Goal: Task Accomplishment & Management: Manage account settings

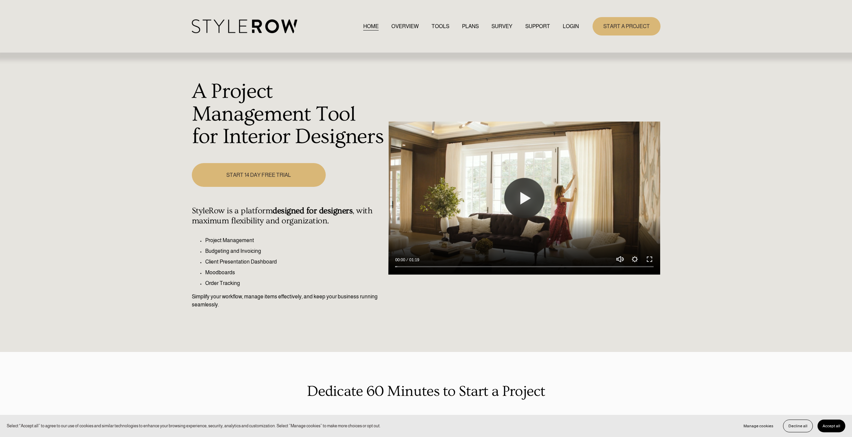
click at [420, 28] on link "LOGIN" at bounding box center [571, 26] width 16 height 9
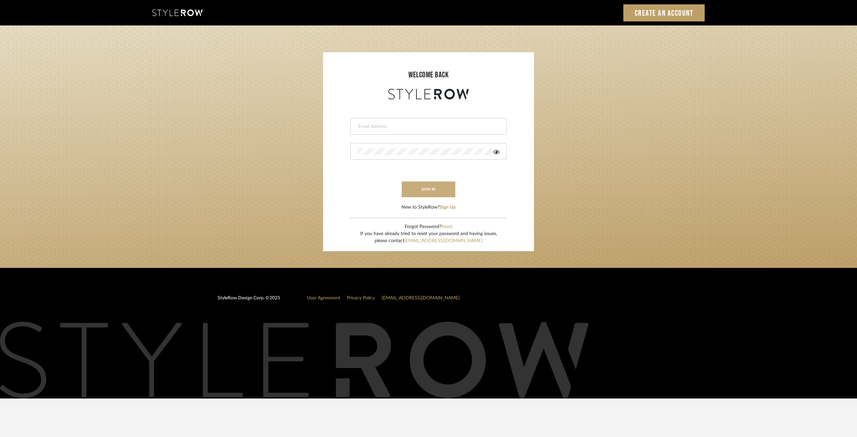
type input "ksears@morgantewilson.com"
click at [414, 186] on button "sign in" at bounding box center [429, 189] width 54 height 16
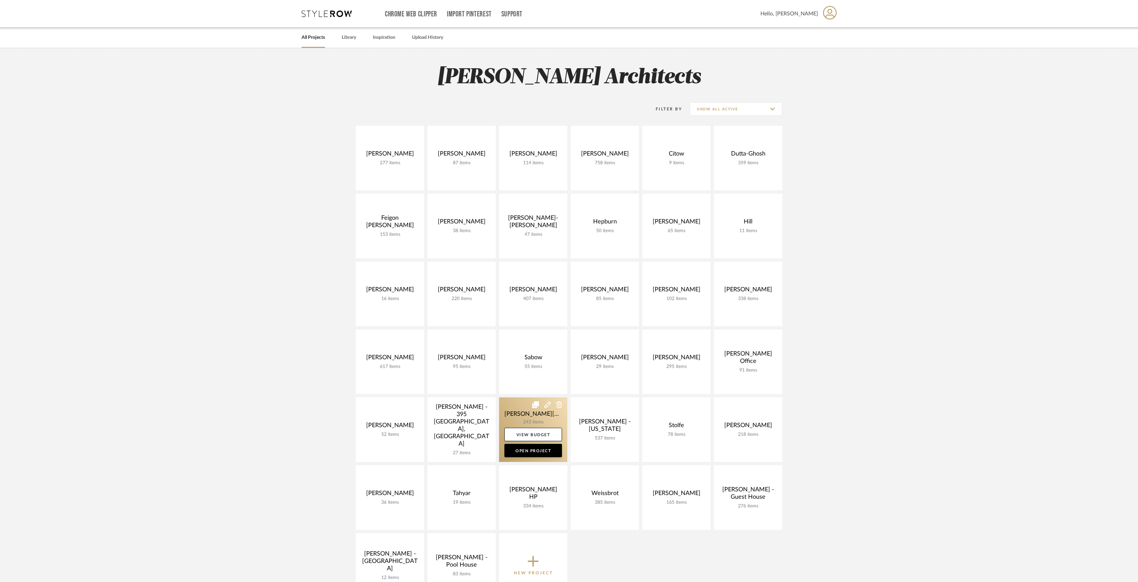
scroll to position [45, 0]
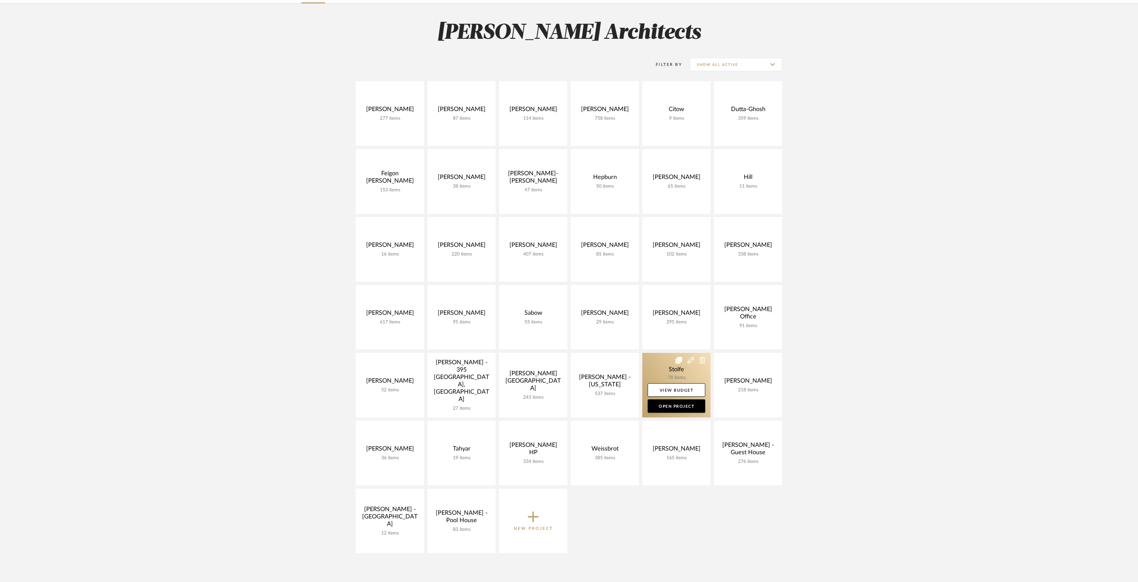
click at [678, 376] on link at bounding box center [676, 385] width 68 height 65
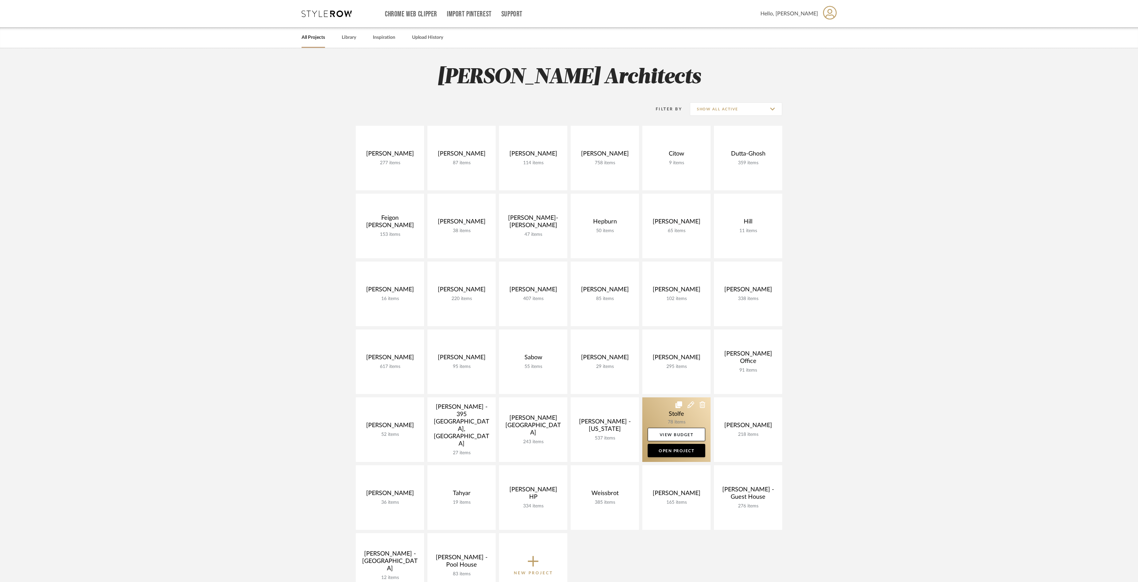
click at [668, 418] on link at bounding box center [676, 430] width 68 height 65
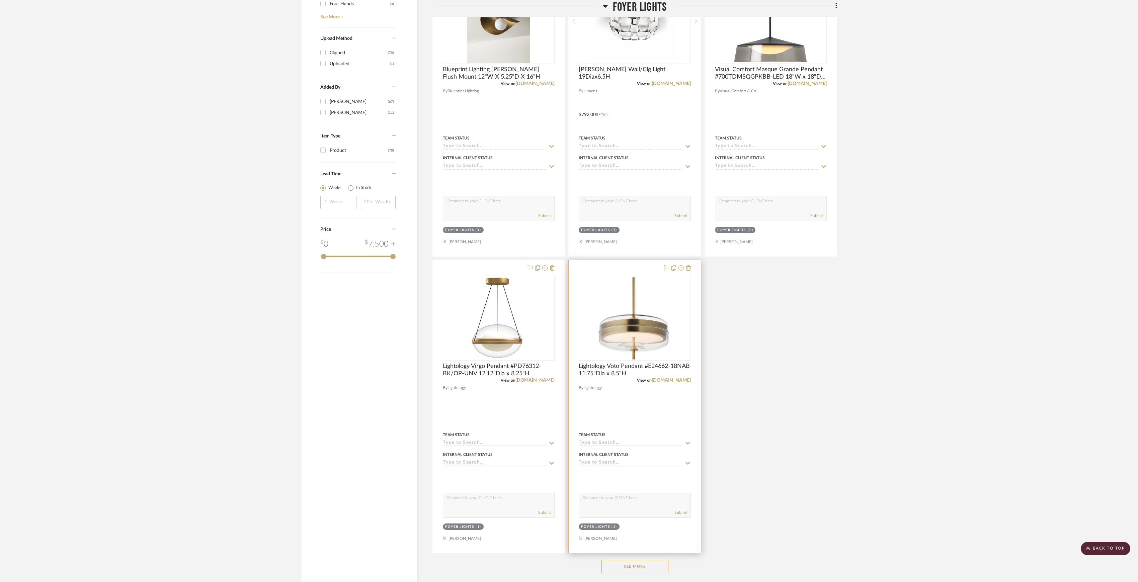
scroll to position [758, 0]
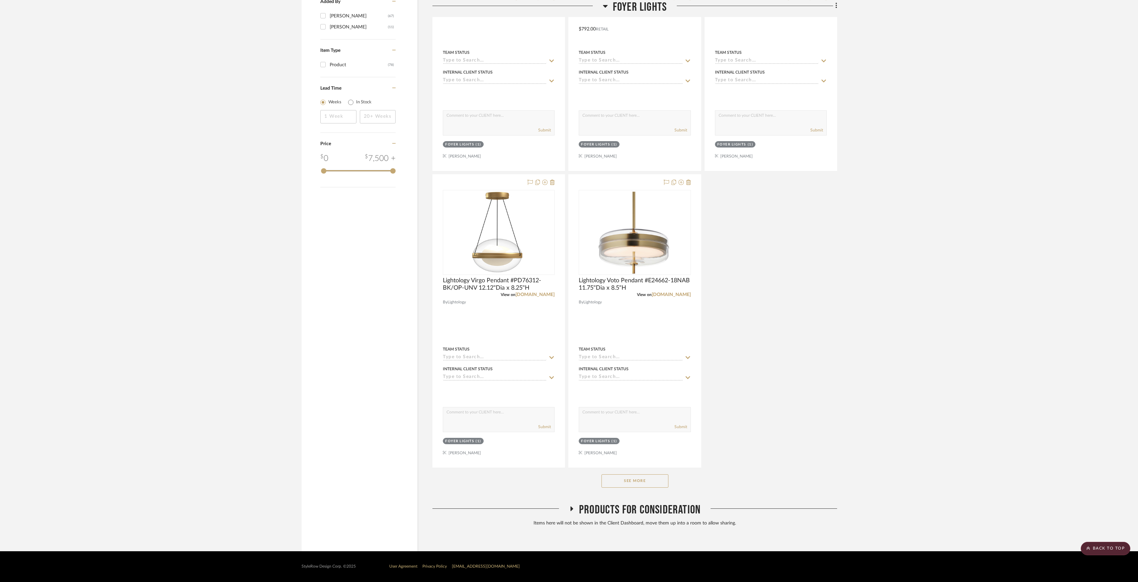
click at [633, 481] on button "See More" at bounding box center [635, 481] width 67 height 13
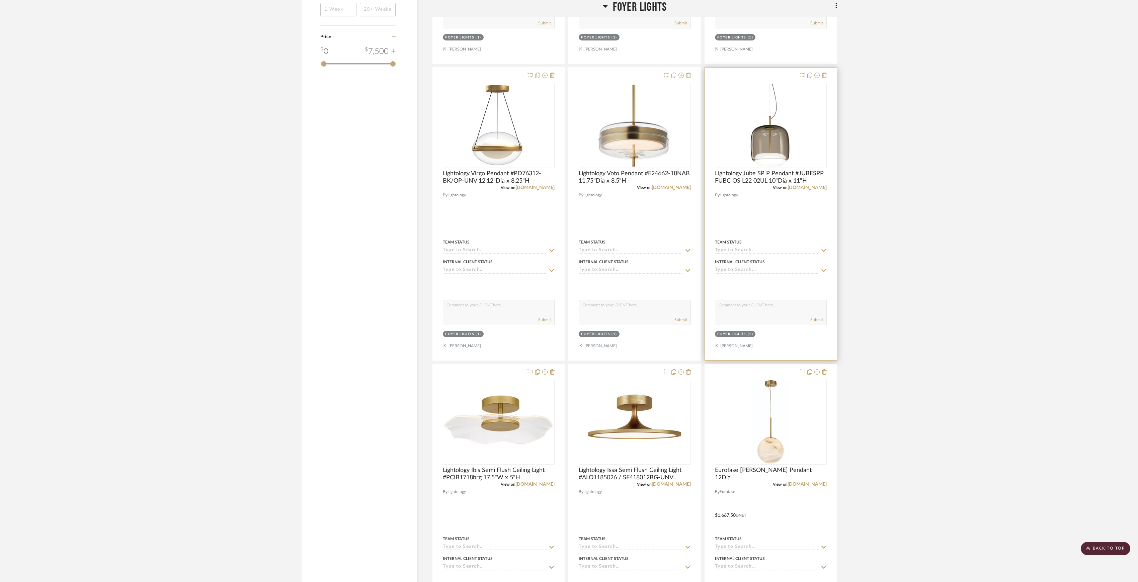
scroll to position [684, 0]
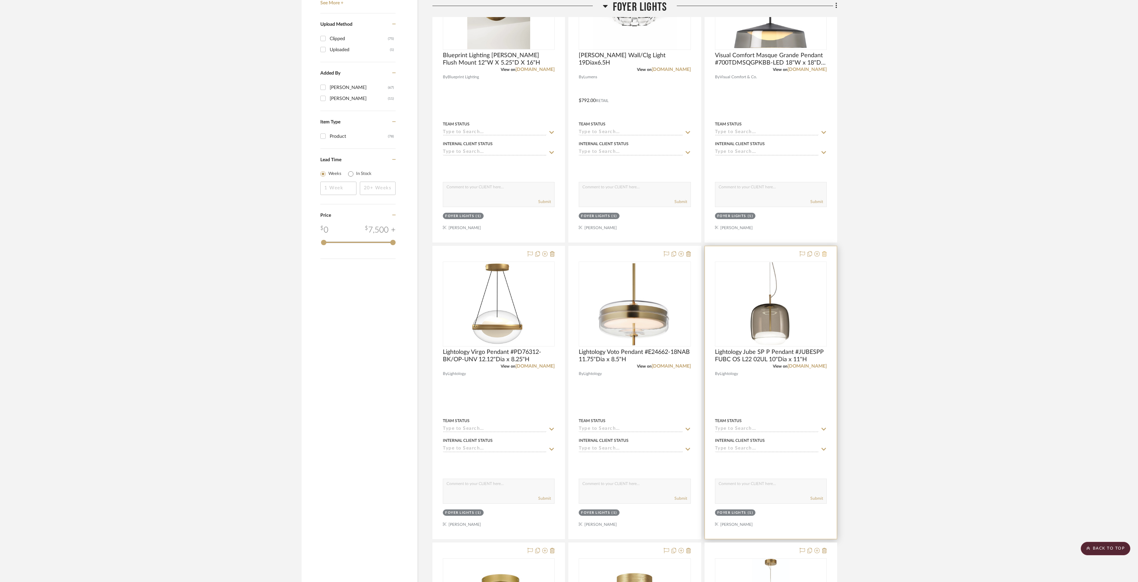
click at [822, 258] on button at bounding box center [824, 254] width 5 height 8
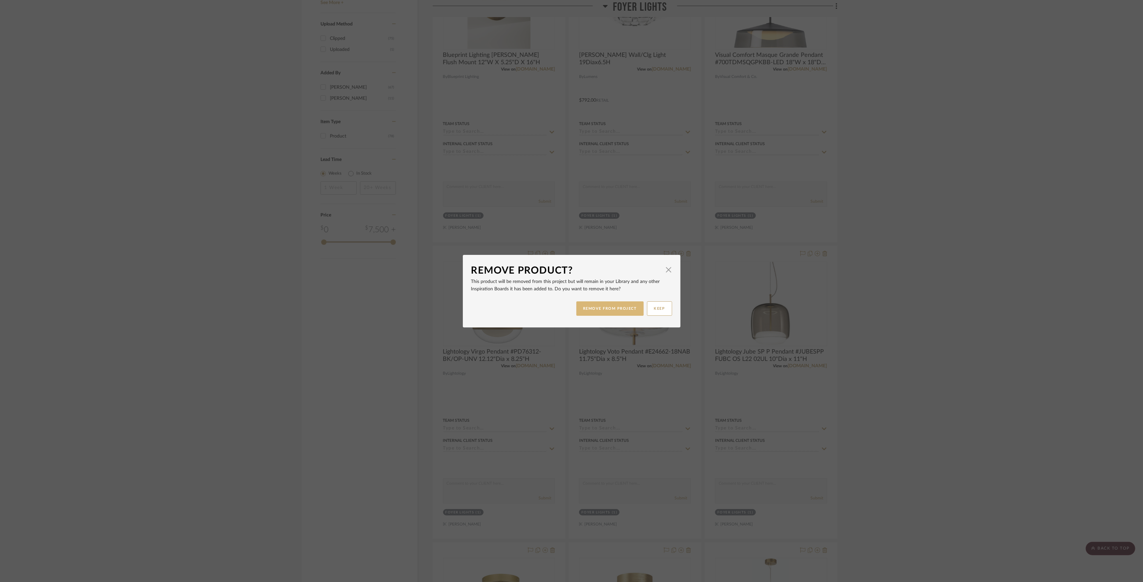
click at [627, 306] on button "REMOVE FROM PROJECT" at bounding box center [609, 309] width 67 height 14
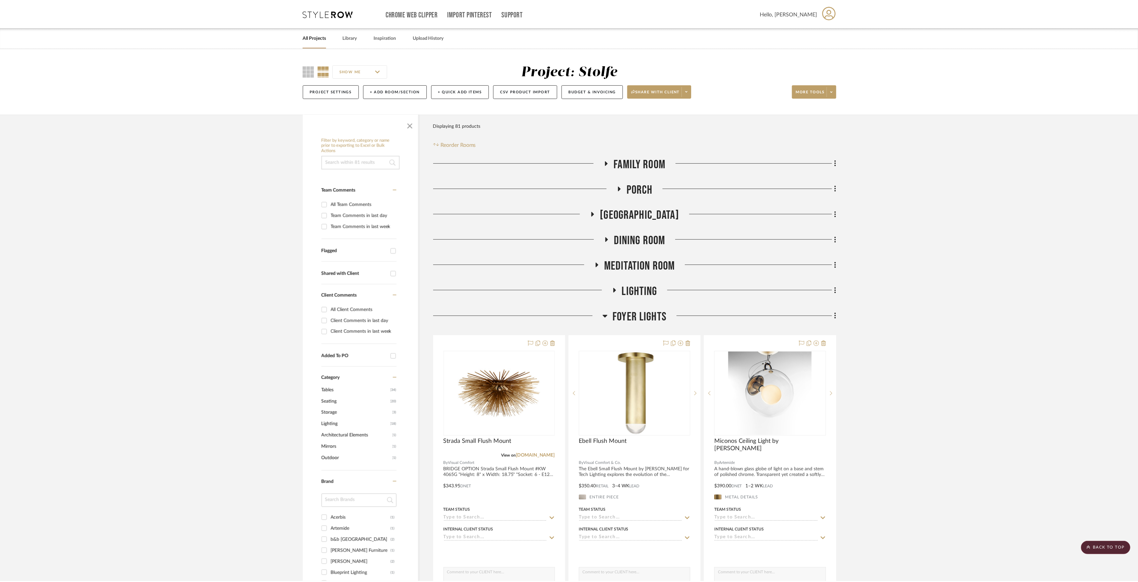
scroll to position [684, 0]
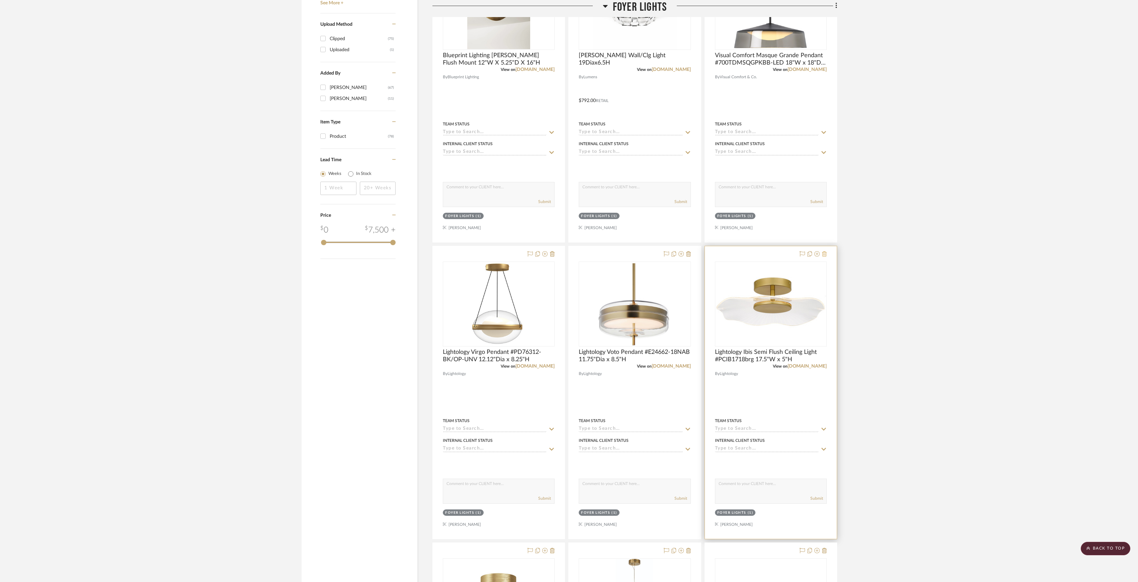
click at [825, 258] on button at bounding box center [824, 254] width 5 height 8
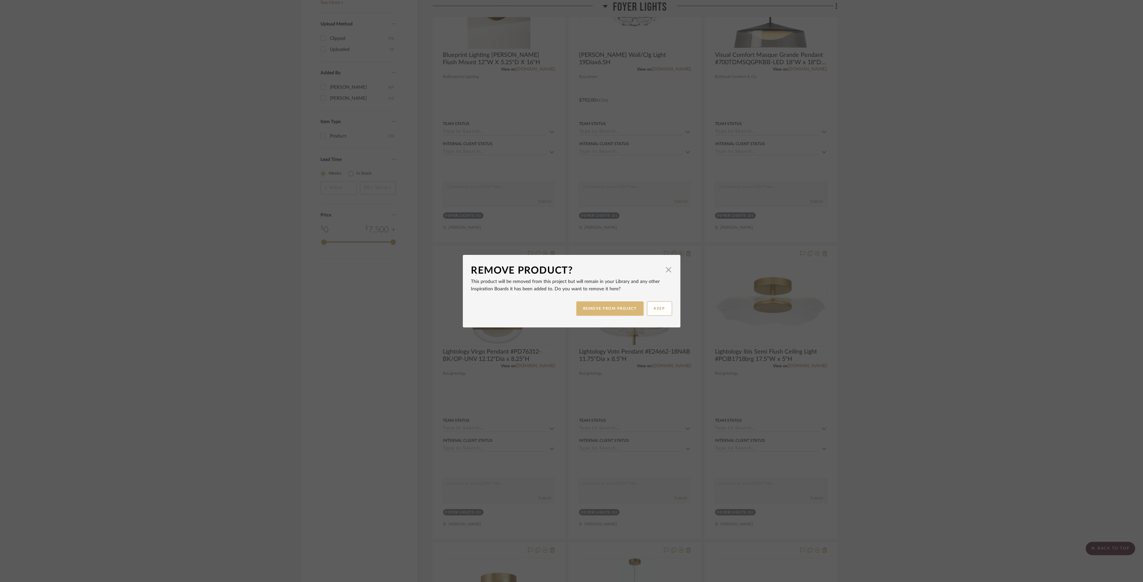
click at [607, 308] on button "REMOVE FROM PROJECT" at bounding box center [609, 309] width 67 height 14
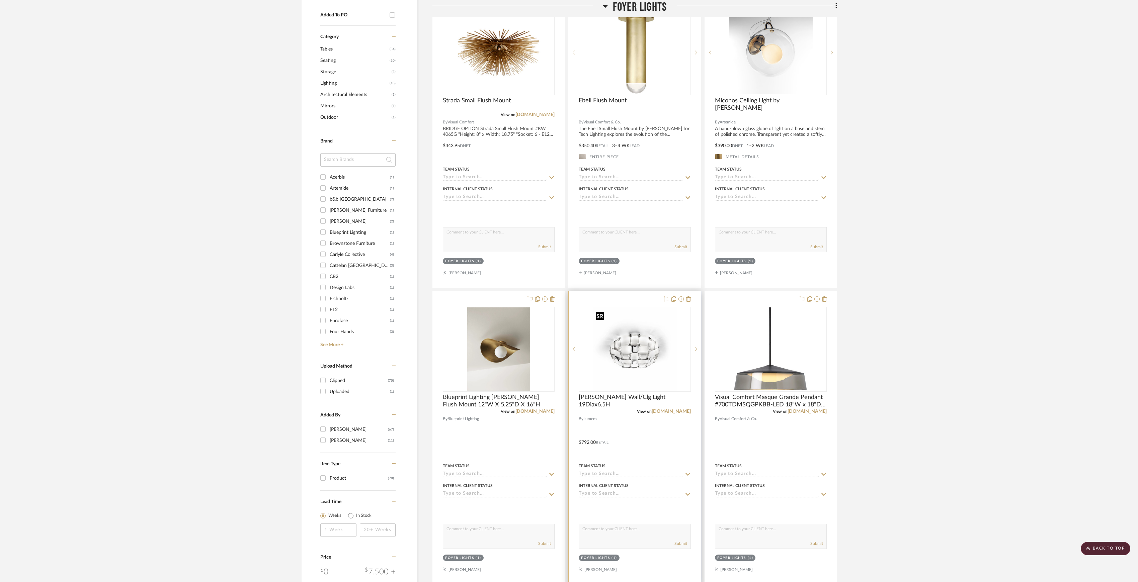
scroll to position [297, 0]
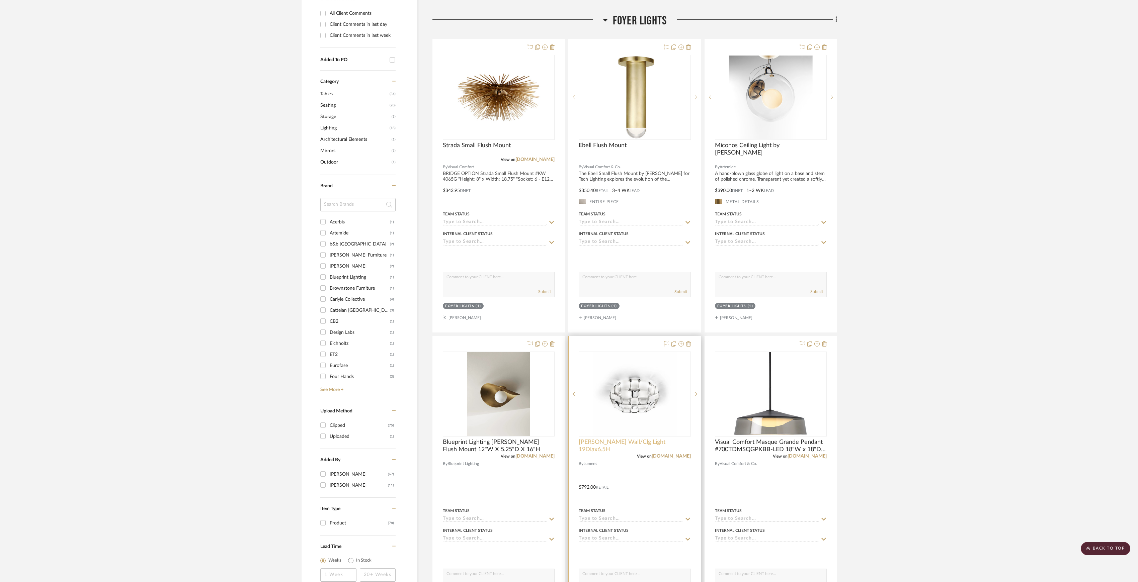
click at [654, 442] on span "Slamp Mida Wall/Clg Light 19Diax6.5H" at bounding box center [635, 446] width 112 height 15
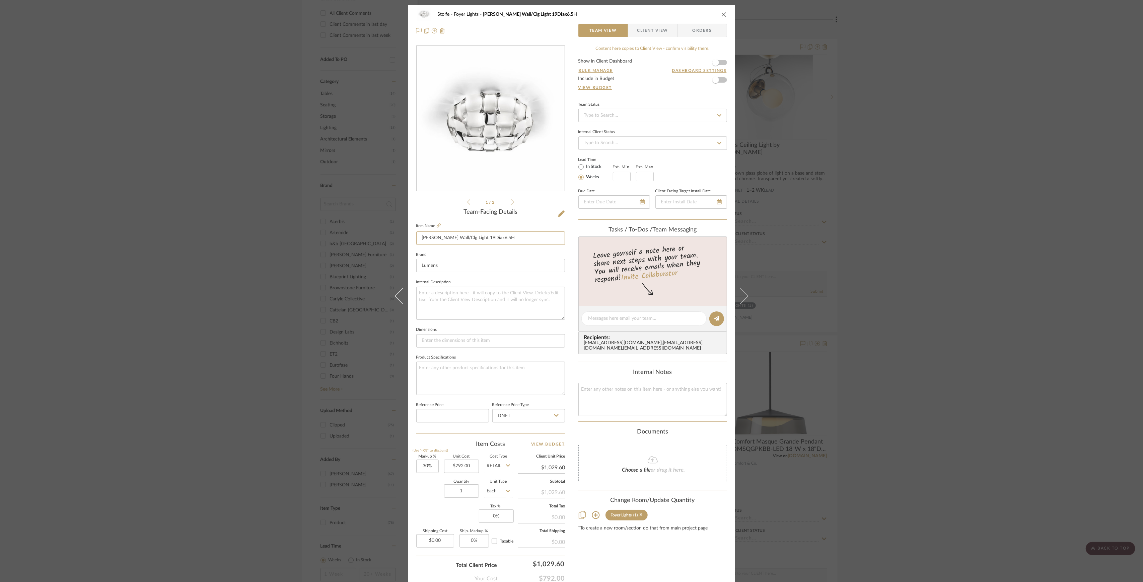
drag, startPoint x: 398, startPoint y: 227, endPoint x: 381, endPoint y: 225, distance: 17.1
click at [381, 225] on div "Stolfe Foyer Lights Slamp Mida Wall/Clg Light 19Diax6.5H Team View Client View …" at bounding box center [571, 291] width 1143 height 582
click at [437, 226] on icon at bounding box center [439, 226] width 4 height 4
click at [206, 78] on div "Stolfe Foyer Lights Slamp Mida Wall/Clg Light 19Diax6.5H Team View Client View …" at bounding box center [571, 291] width 1143 height 582
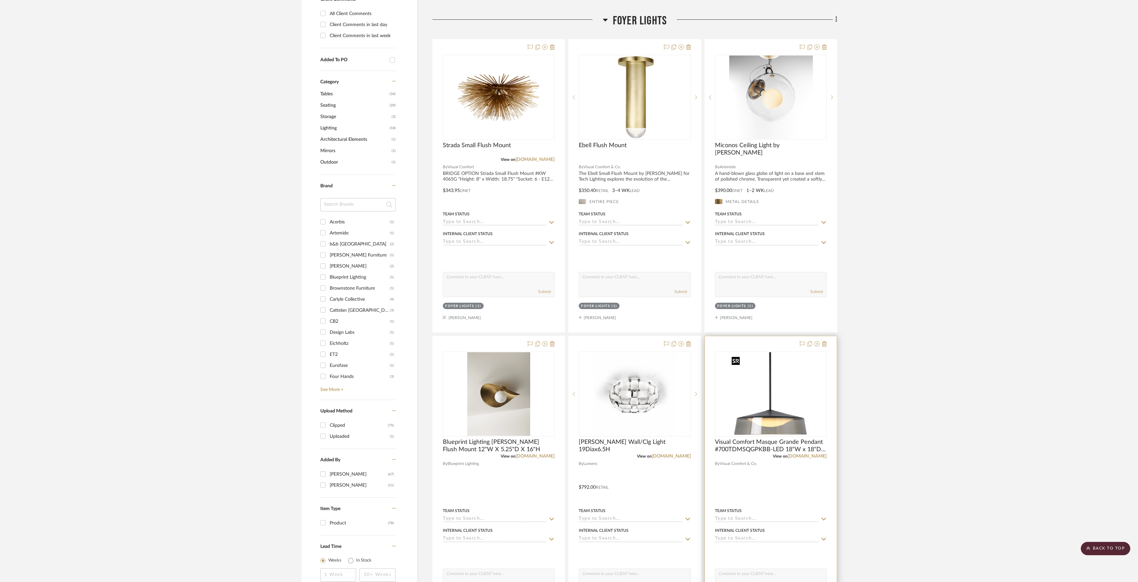
scroll to position [430, 0]
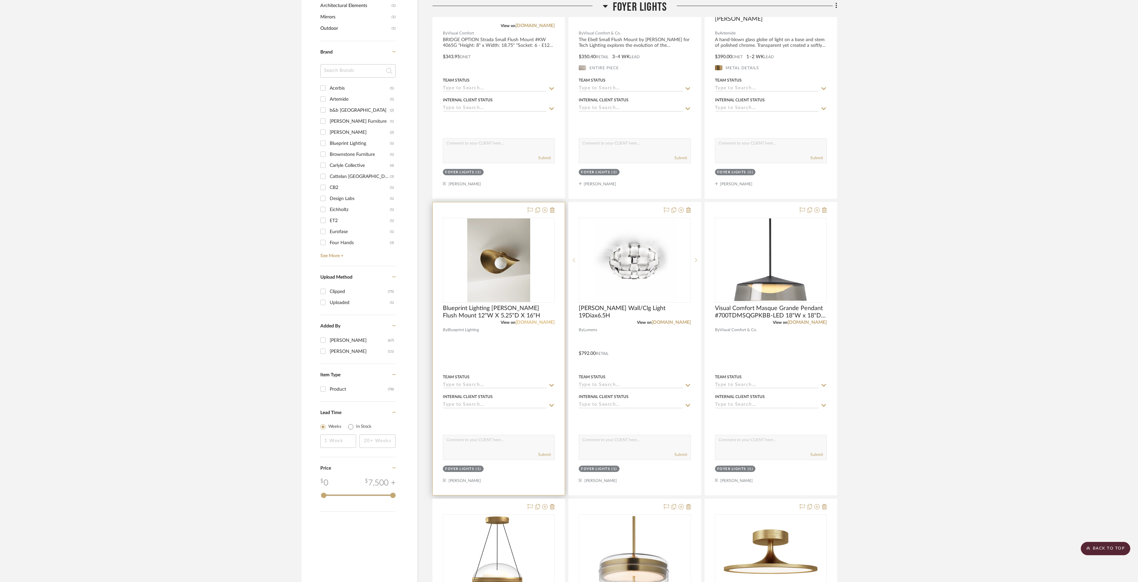
click at [539, 321] on link "blueprintlighting.com" at bounding box center [535, 322] width 39 height 5
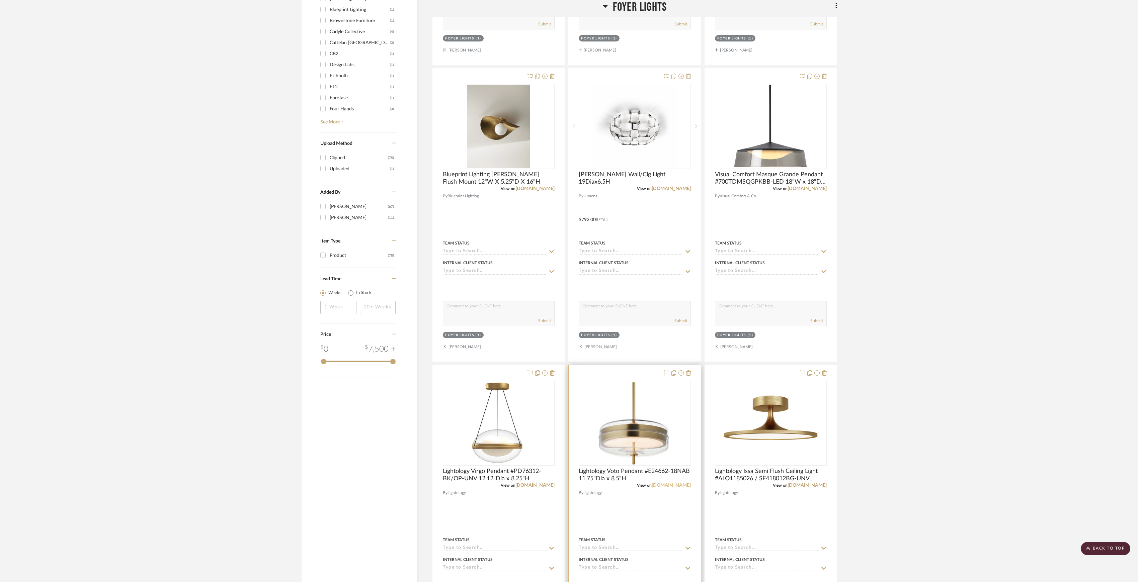
click at [674, 486] on link "lightology.com" at bounding box center [671, 485] width 39 height 5
click at [549, 374] on div at bounding box center [539, 374] width 29 height 8
click at [550, 374] on icon at bounding box center [552, 373] width 5 height 5
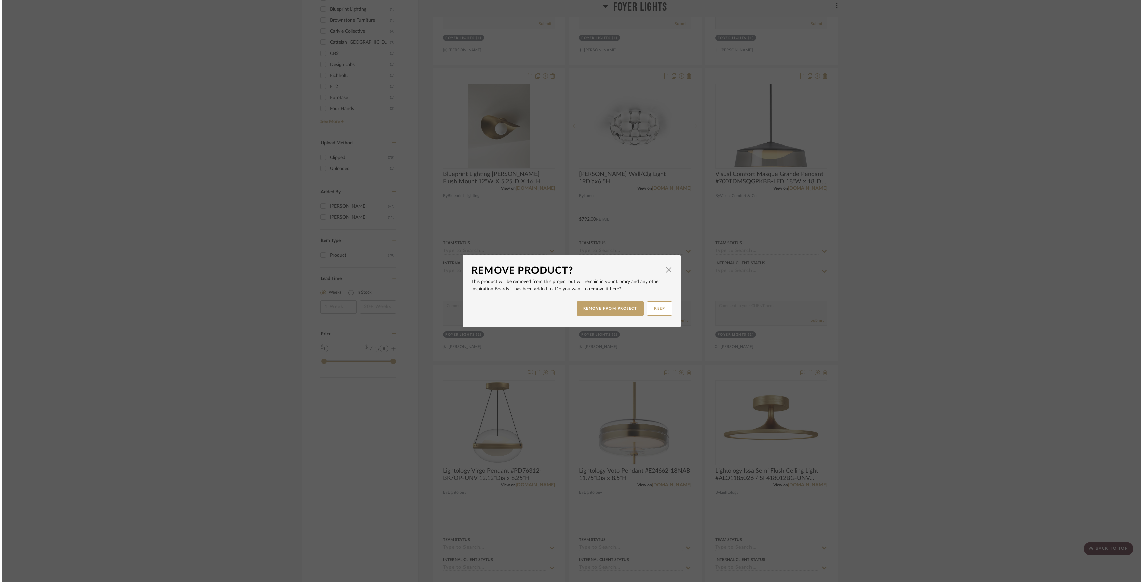
scroll to position [0, 0]
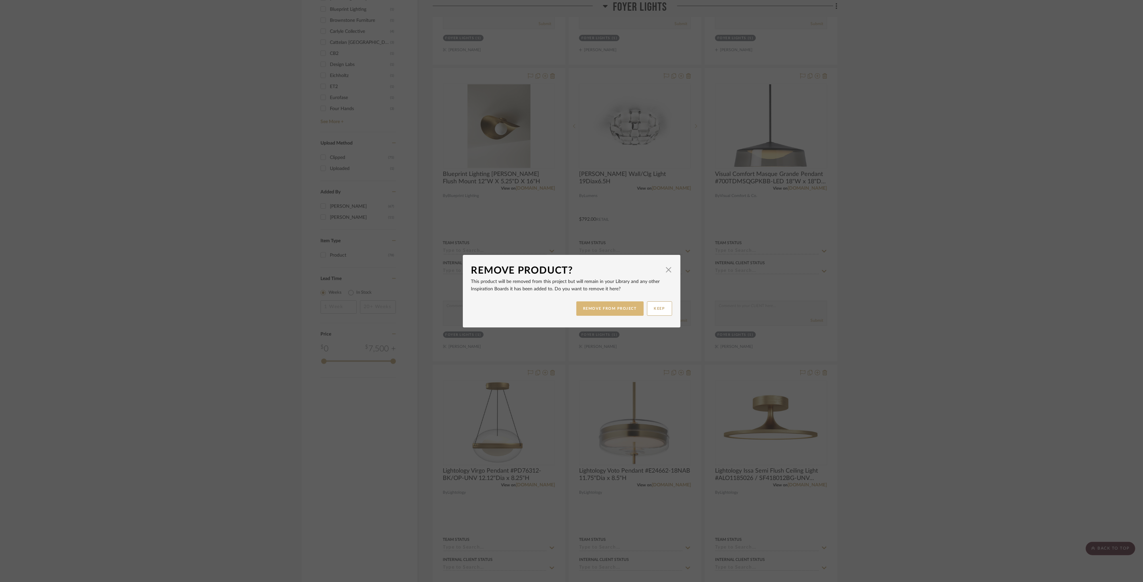
click at [603, 305] on button "REMOVE FROM PROJECT" at bounding box center [609, 309] width 67 height 14
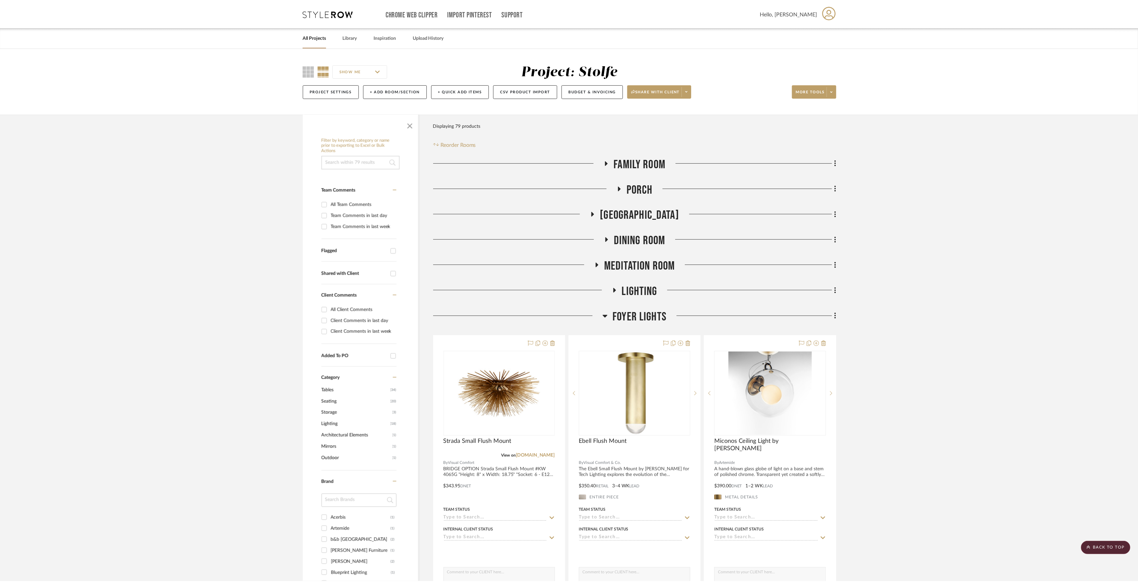
scroll to position [564, 0]
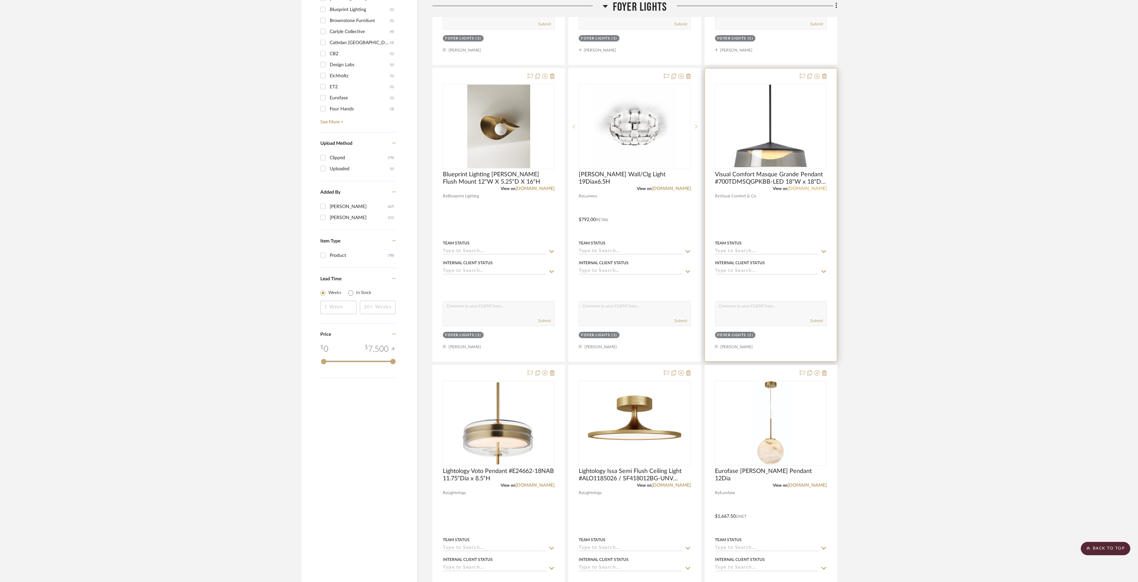
click at [814, 189] on link "visualcomfort.com" at bounding box center [807, 188] width 39 height 5
click at [811, 488] on link "lightology.com" at bounding box center [807, 485] width 39 height 5
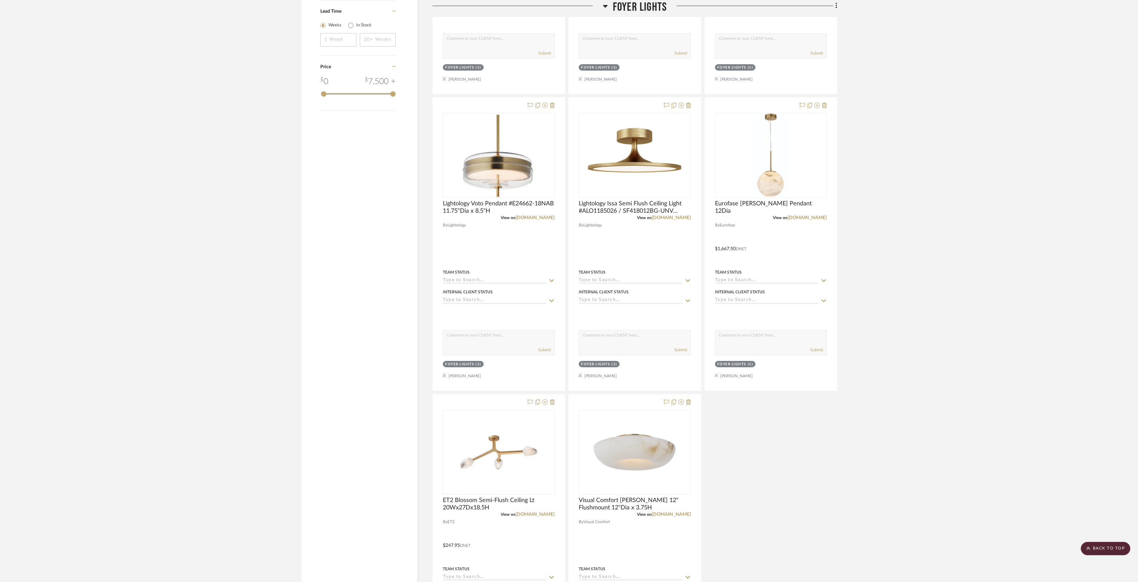
scroll to position [922, 0]
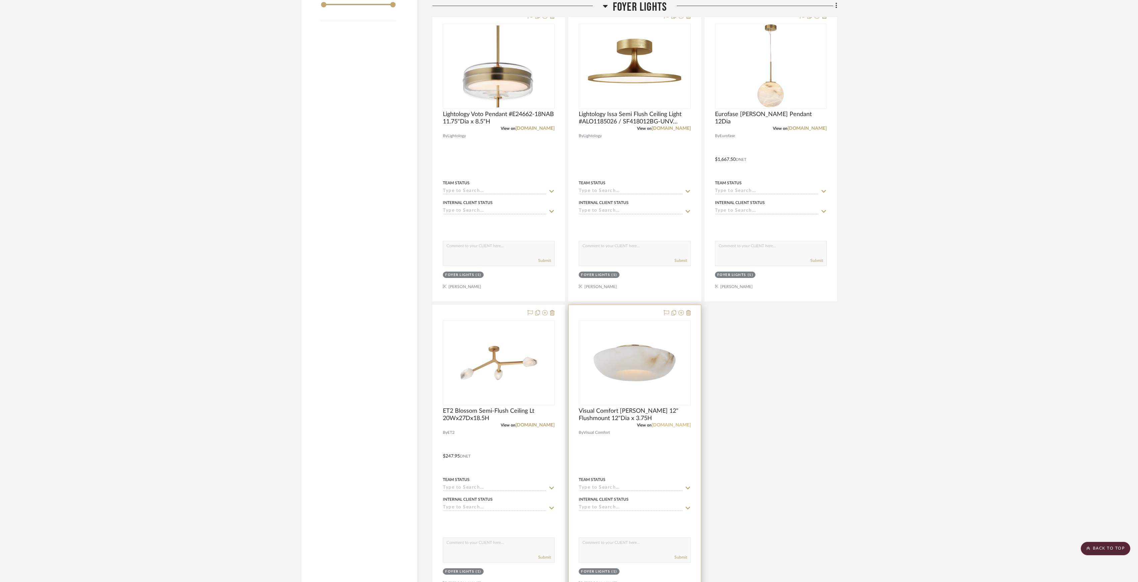
click at [672, 428] on link "visualcomfort.com" at bounding box center [671, 425] width 39 height 5
click at [528, 427] on link "lightology.com" at bounding box center [535, 425] width 39 height 5
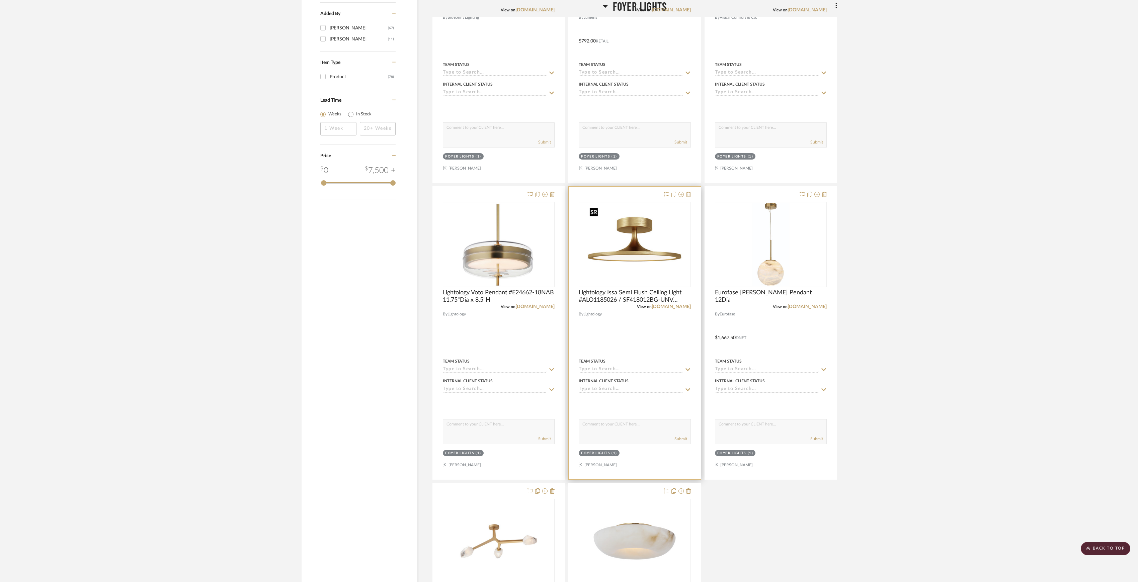
scroll to position [564, 0]
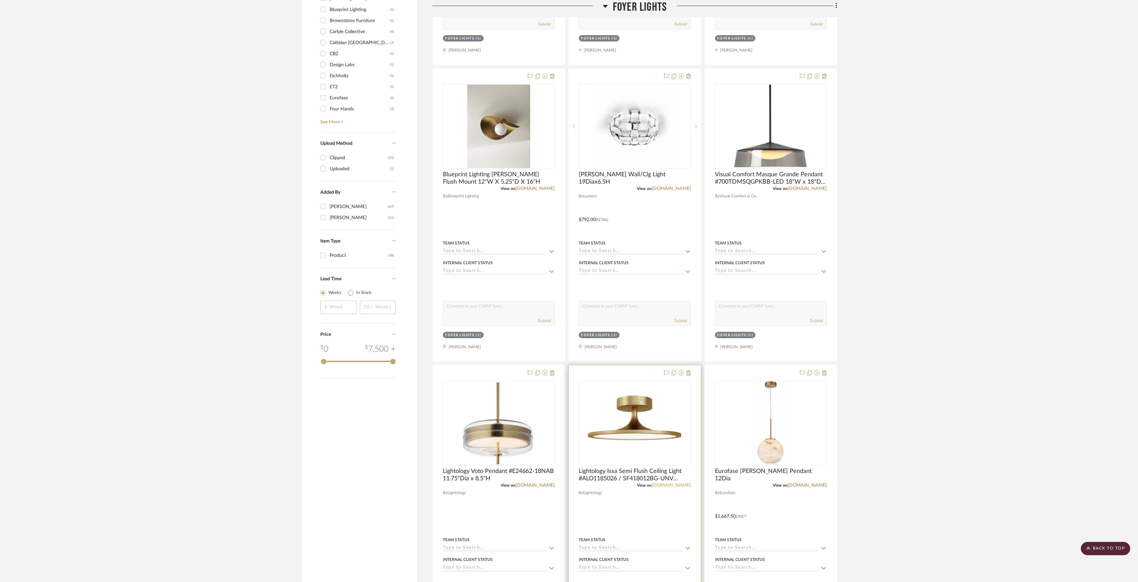
click at [680, 488] on link "lightology.com" at bounding box center [671, 485] width 39 height 5
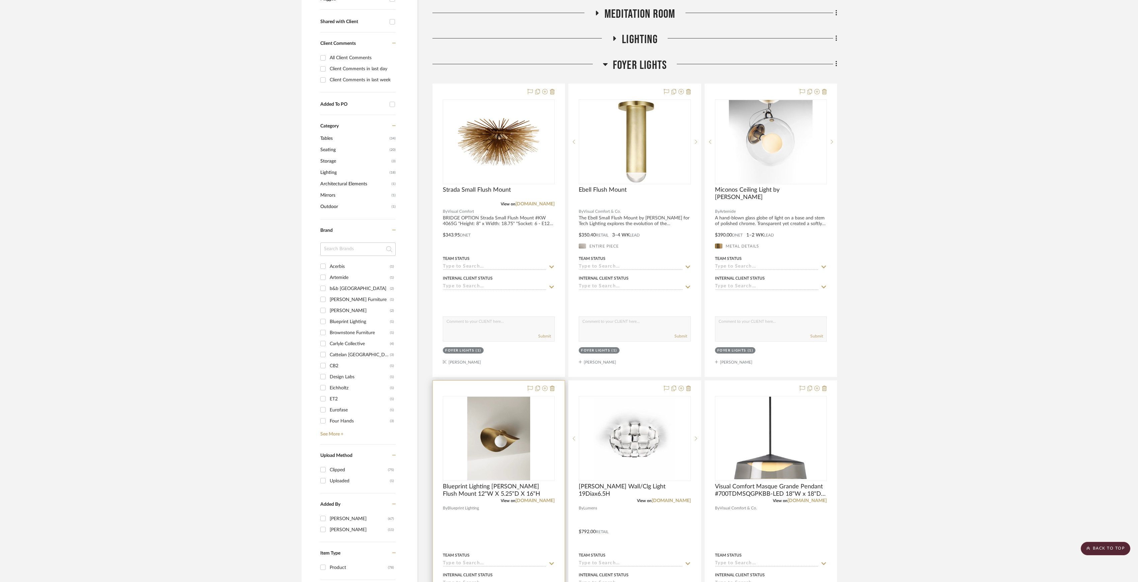
scroll to position [208, 0]
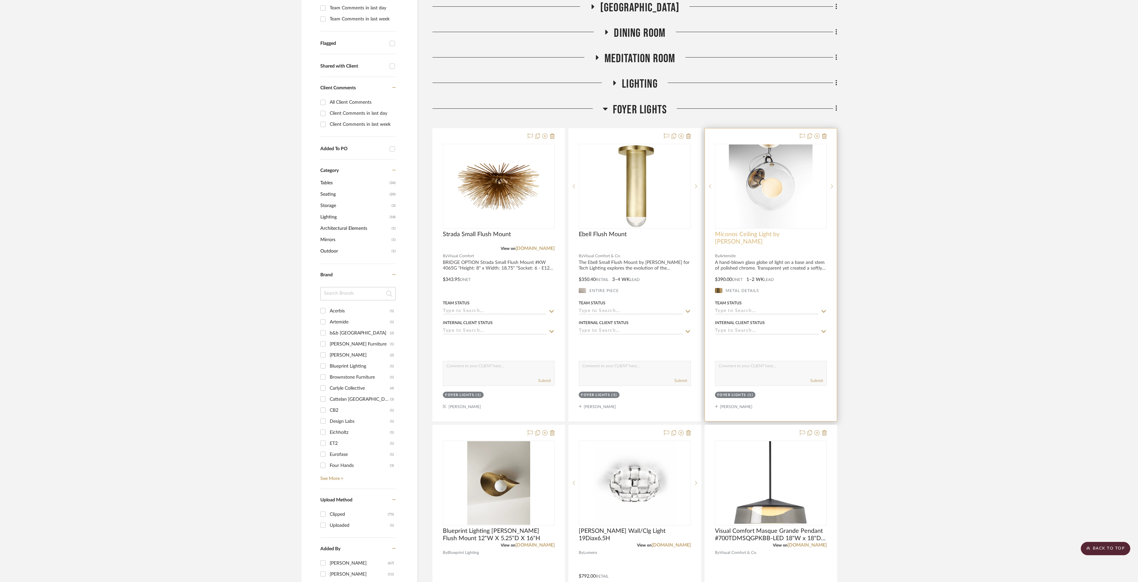
click at [731, 239] on span "Miconos Ceiling Light by Ernesto Gismondi" at bounding box center [771, 238] width 112 height 15
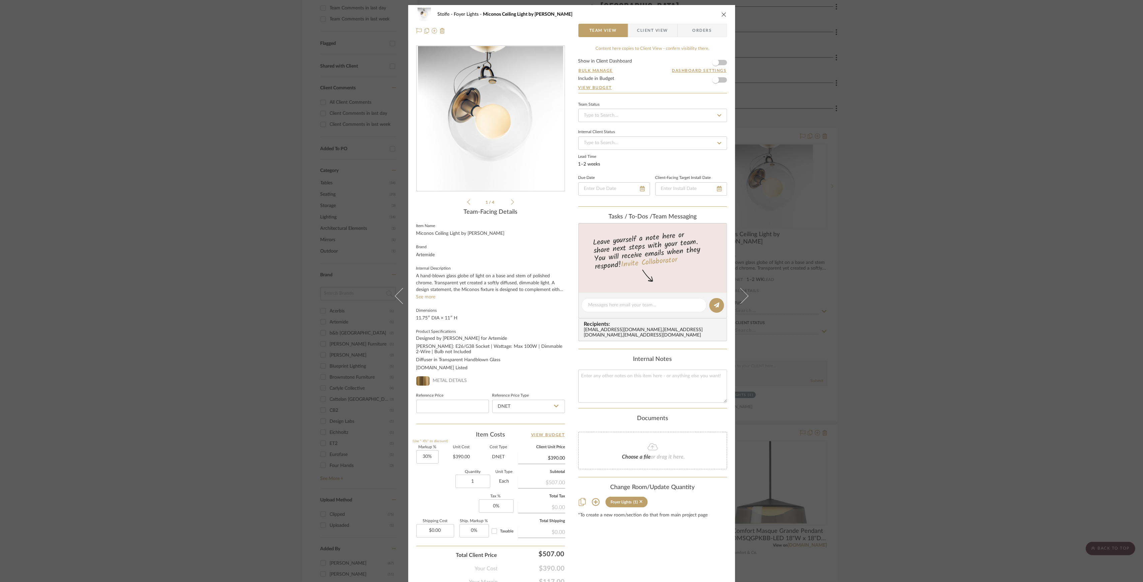
drag, startPoint x: 414, startPoint y: 233, endPoint x: 513, endPoint y: 235, distance: 99.4
click at [513, 235] on div "Stolfe Foyer Lights Miconos Ceiling Light by Ernesto Gismondi Team View Client …" at bounding box center [571, 309] width 327 height 608
copy div "Miconos Ceiling Light by Ernesto Gismondi"
click at [995, 278] on div "Stolfe Foyer Lights Miconos Ceiling Light by Ernesto Gismondi Team View Client …" at bounding box center [571, 291] width 1143 height 582
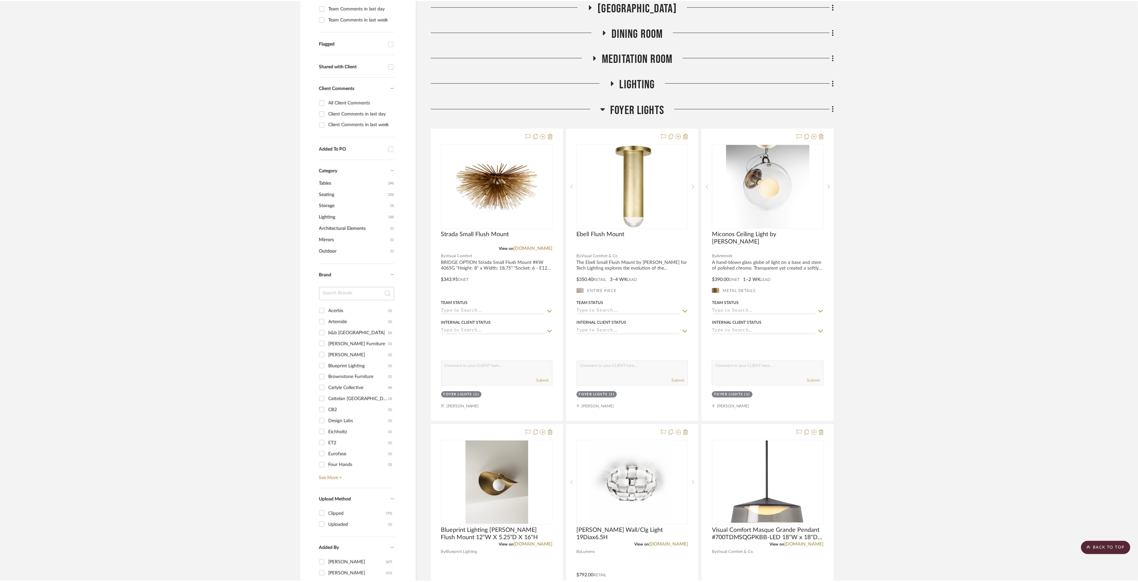
scroll to position [208, 0]
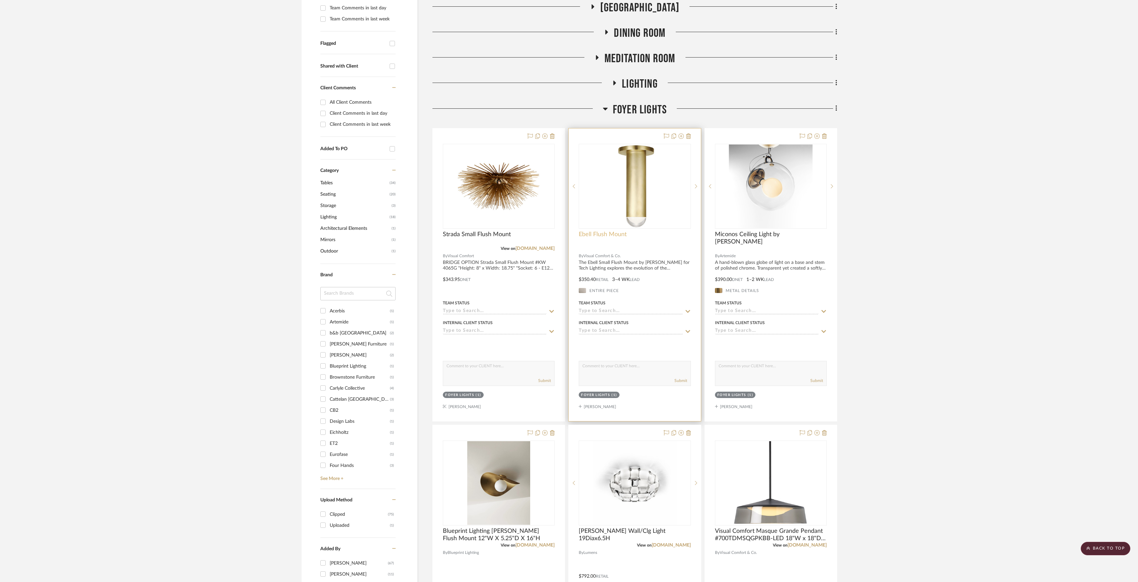
click at [597, 236] on span "Ebell Flush Mount" at bounding box center [603, 234] width 48 height 7
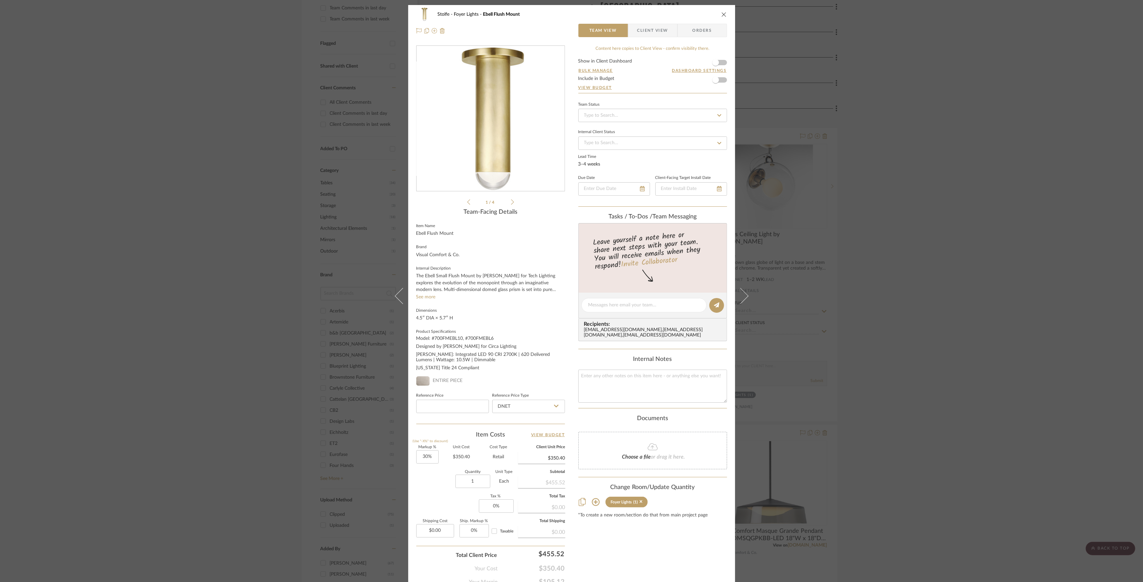
drag, startPoint x: 414, startPoint y: 233, endPoint x: 451, endPoint y: 233, distance: 36.8
click at [451, 233] on div "Ebell Flush Mount" at bounding box center [434, 233] width 37 height 7
copy div "Ebell Flush Mount"
click at [219, 169] on div "Stolfe Foyer Lights Ebell Flush Mount Team View Client View Orders Ebell Flush …" at bounding box center [571, 291] width 1143 height 582
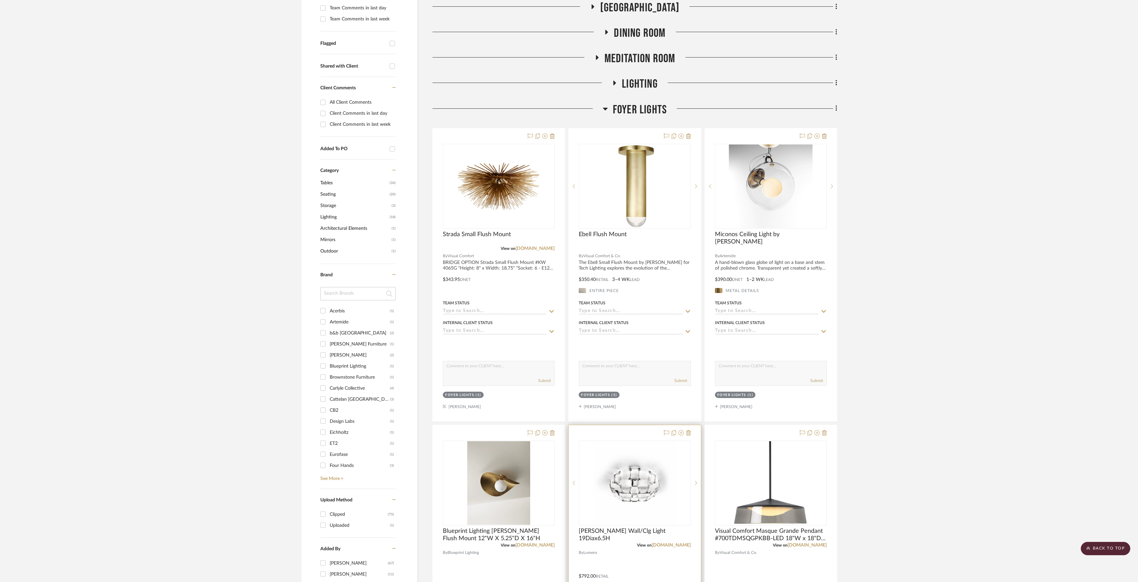
scroll to position [520, 0]
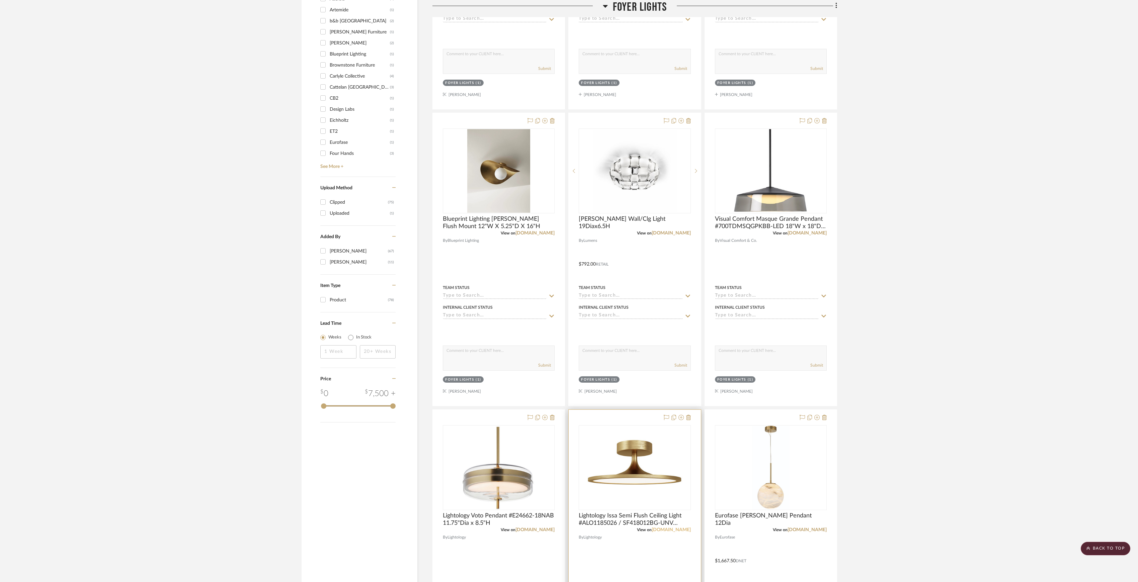
click at [671, 533] on link "lightology.com" at bounding box center [671, 530] width 39 height 5
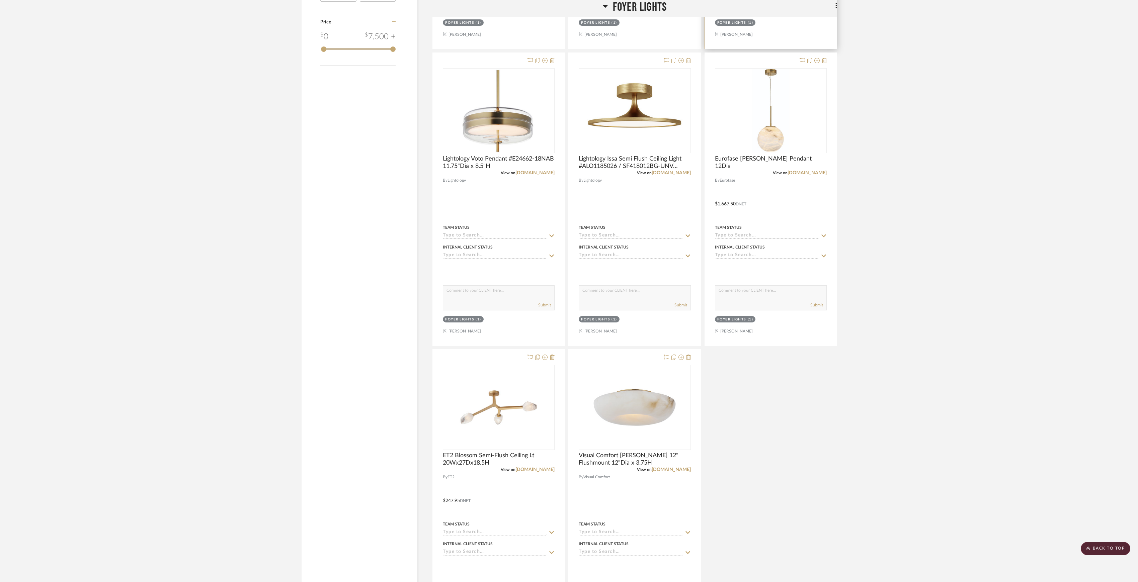
scroll to position [922, 0]
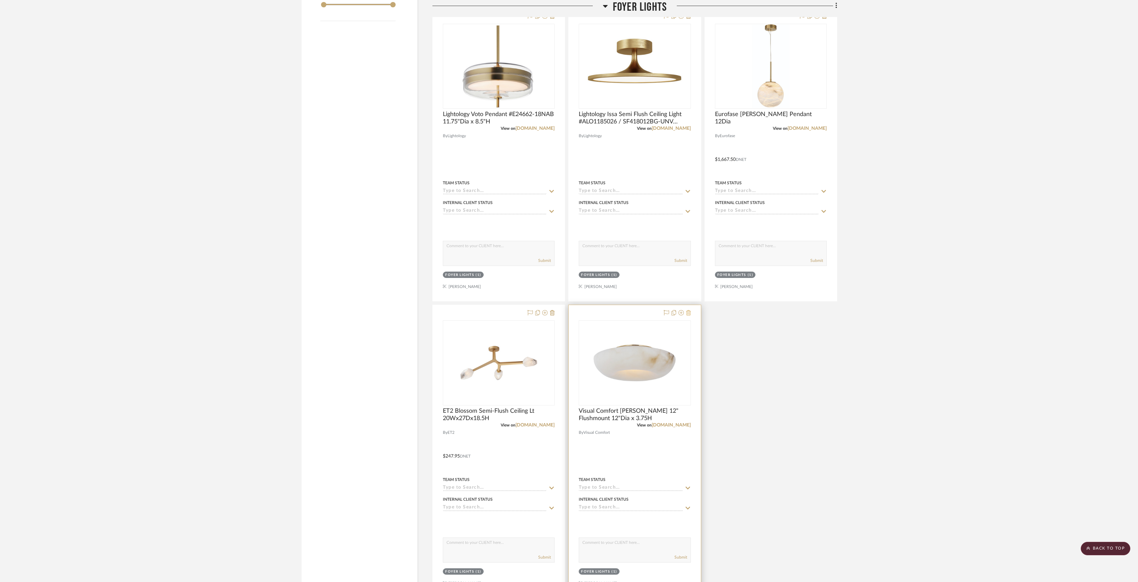
click at [690, 316] on icon at bounding box center [688, 312] width 5 height 5
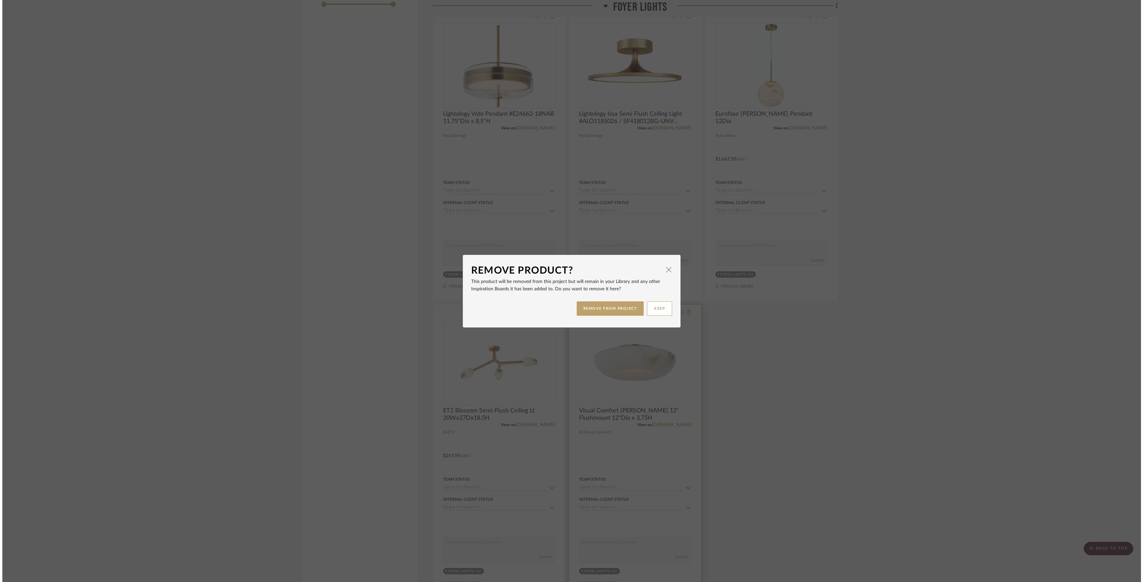
scroll to position [0, 0]
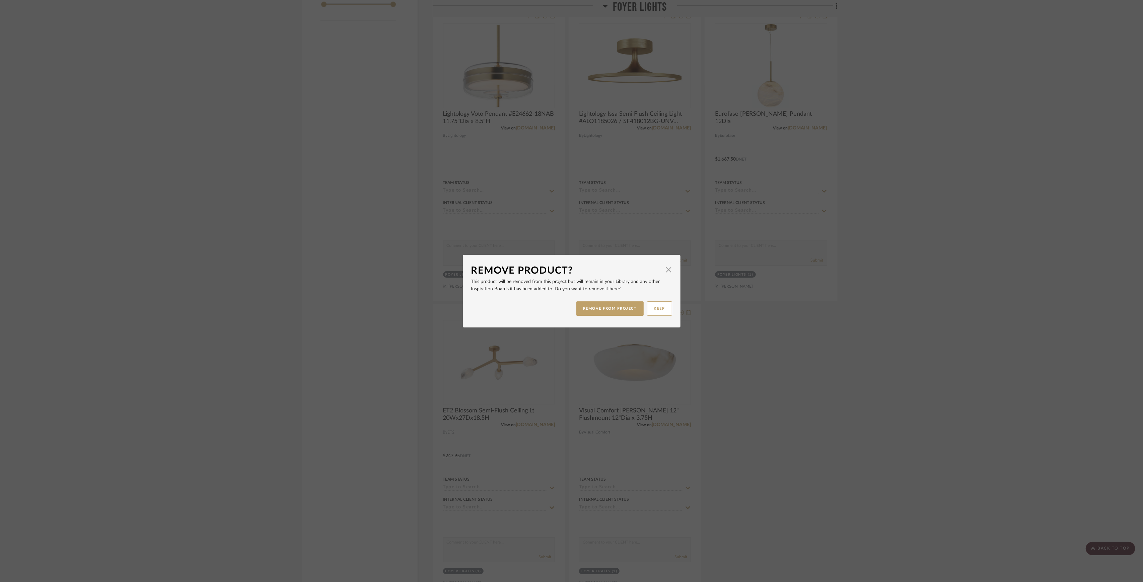
click at [964, 354] on div "Remove Product? × This product will be removed from this project but will remai…" at bounding box center [571, 291] width 1143 height 582
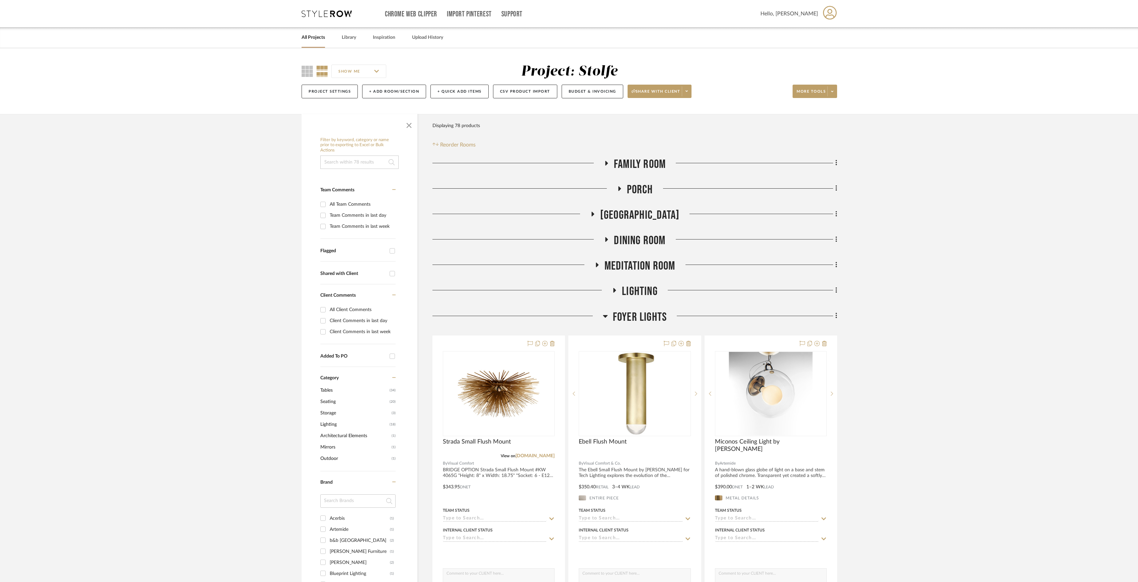
click at [627, 314] on span "Foyer Lights" at bounding box center [640, 317] width 54 height 14
